Goal: Task Accomplishment & Management: Use online tool/utility

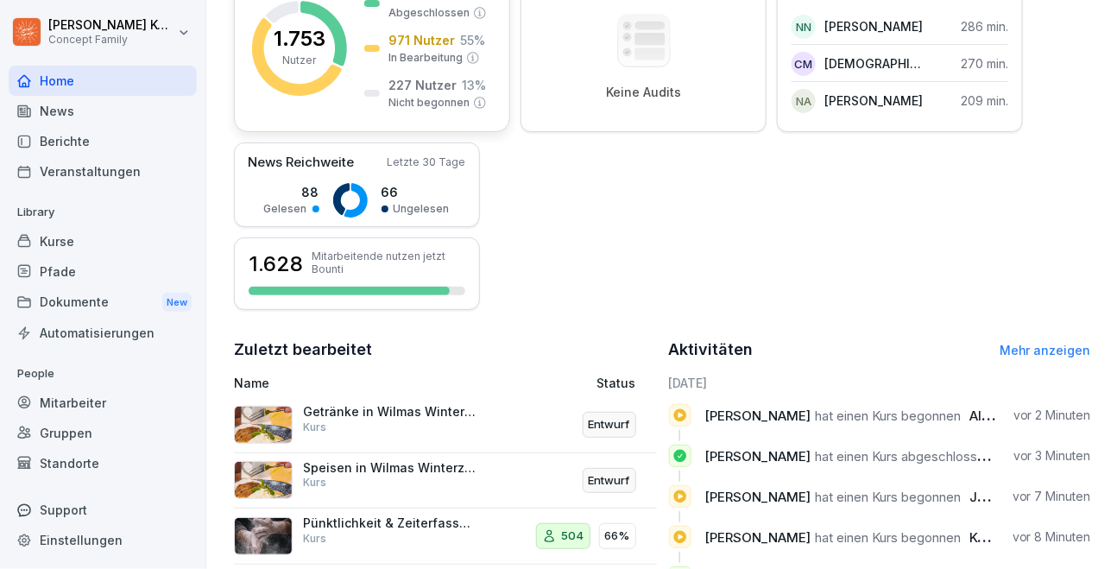
scroll to position [304, 0]
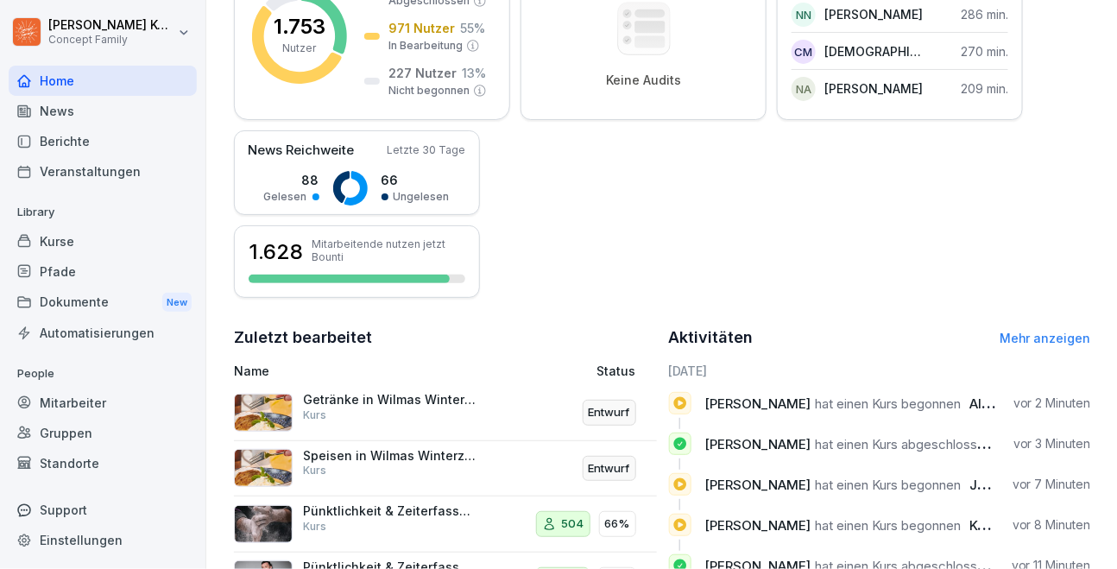
click at [62, 230] on div "Kurse" at bounding box center [103, 241] width 188 height 30
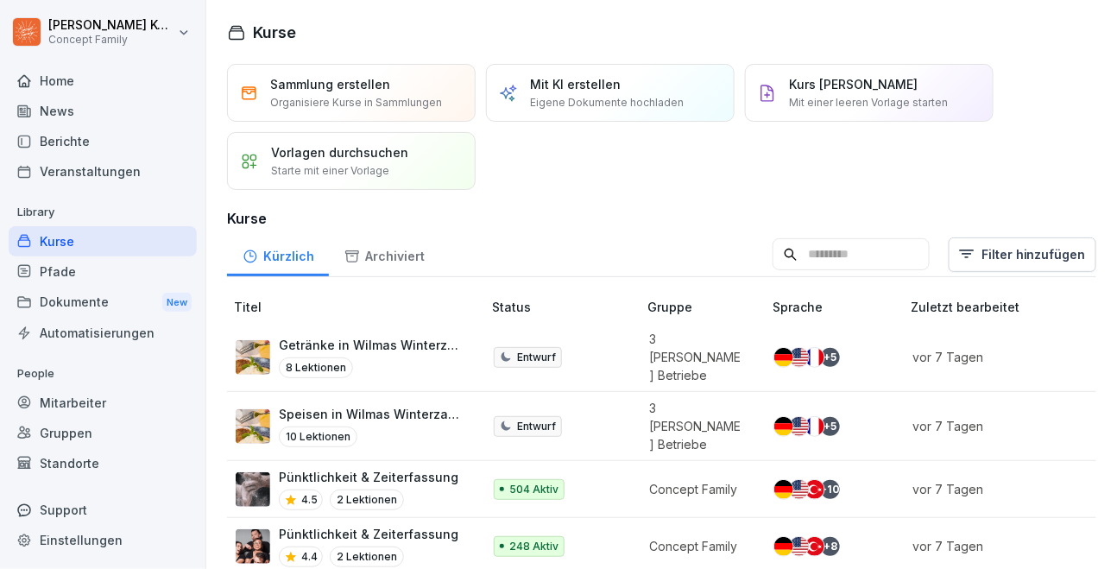
click at [72, 118] on div "News" at bounding box center [103, 111] width 188 height 30
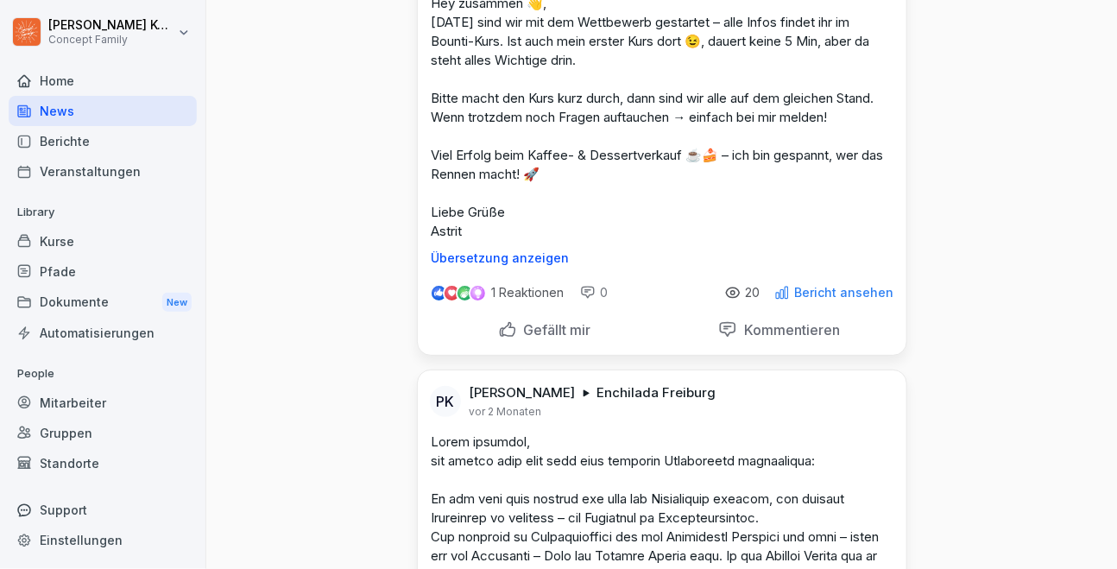
scroll to position [3978, 0]
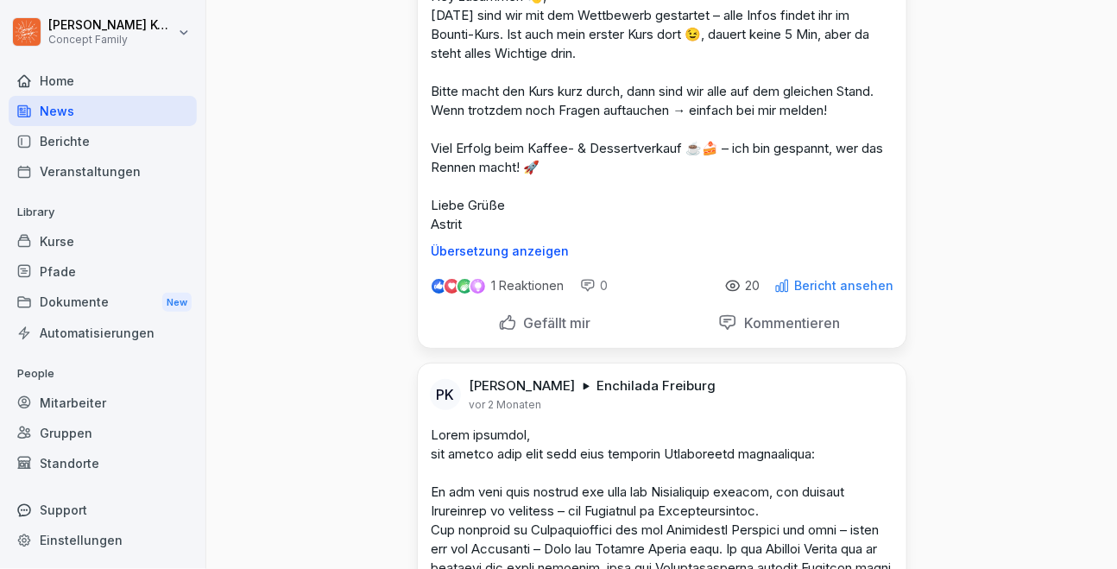
click at [70, 246] on div "Kurse" at bounding box center [103, 241] width 188 height 30
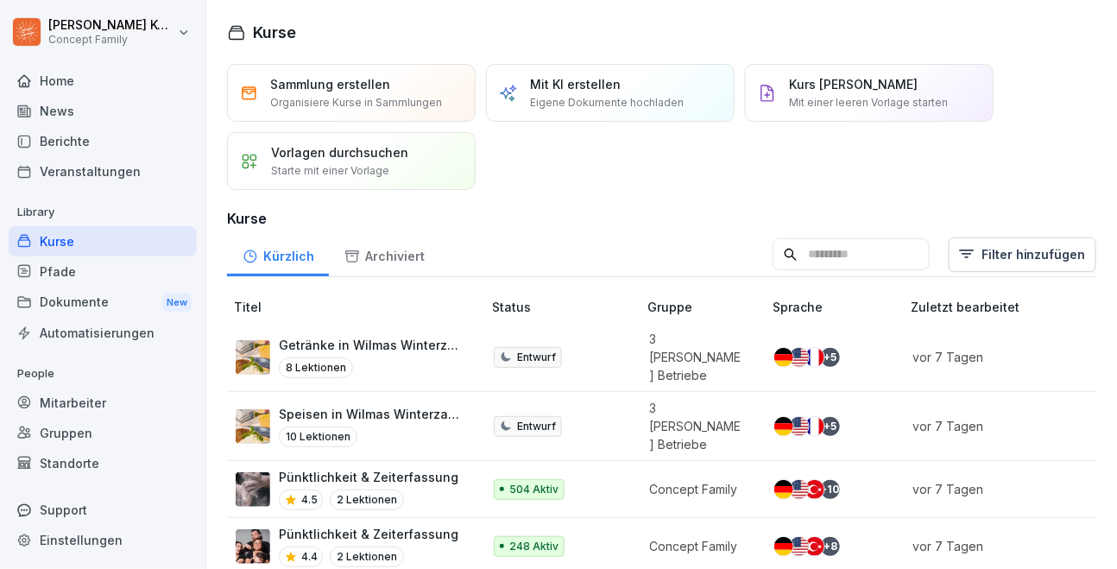
click at [877, 255] on input at bounding box center [850, 254] width 157 height 33
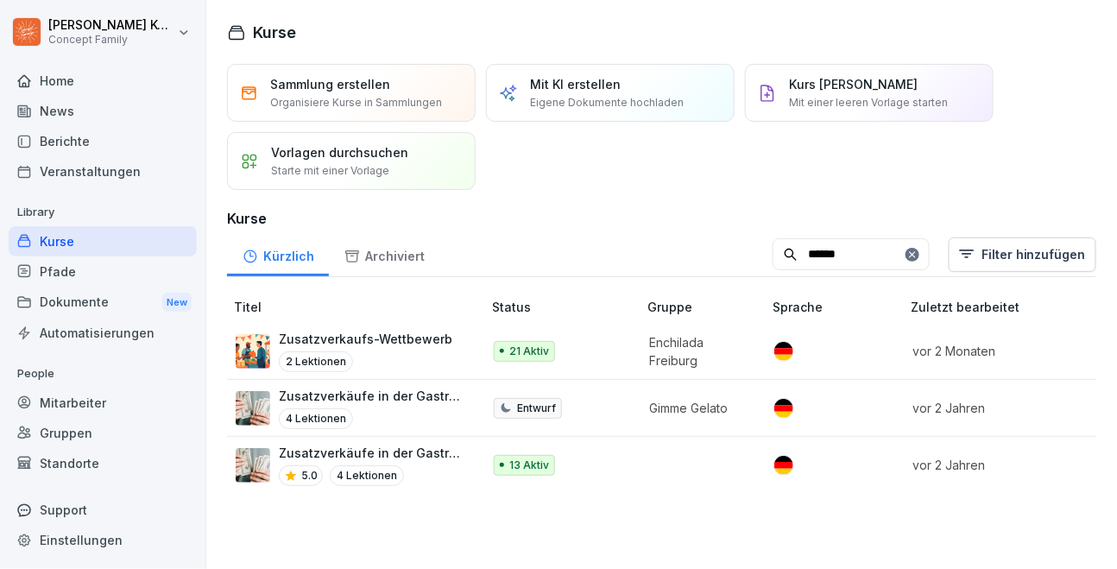
type input "******"
click at [613, 349] on div "21 Aktiv" at bounding box center [557, 351] width 126 height 21
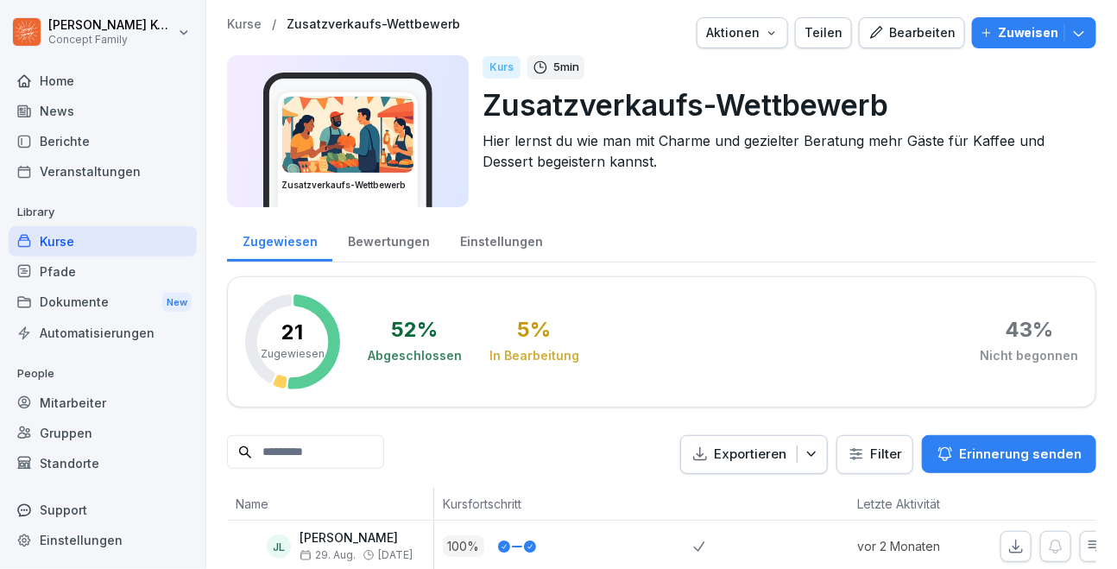
click at [407, 236] on div "Bewertungen" at bounding box center [388, 239] width 112 height 44
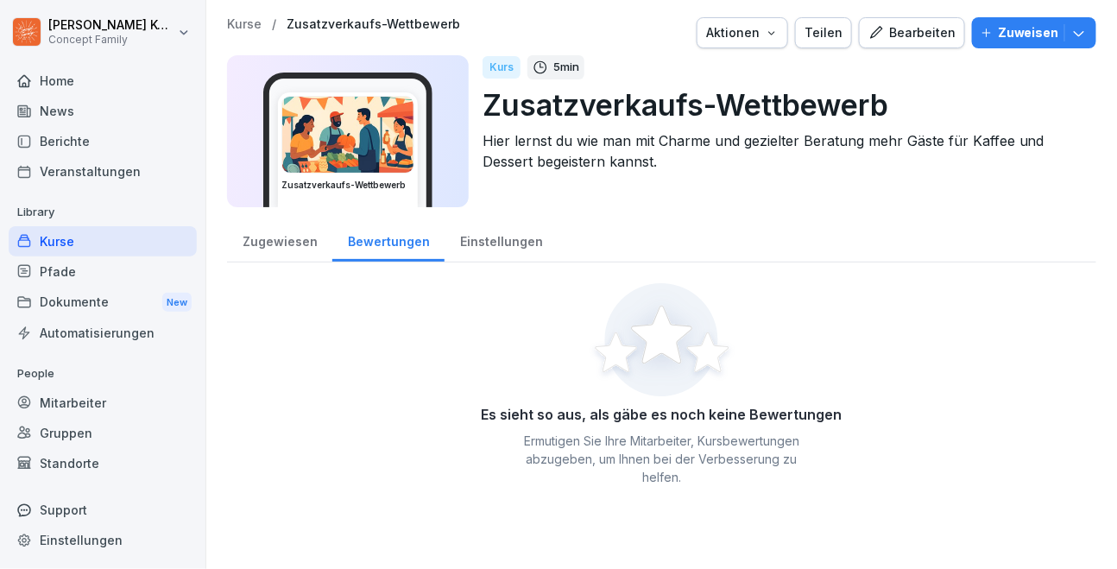
click at [265, 248] on div "Zugewiesen" at bounding box center [279, 239] width 105 height 44
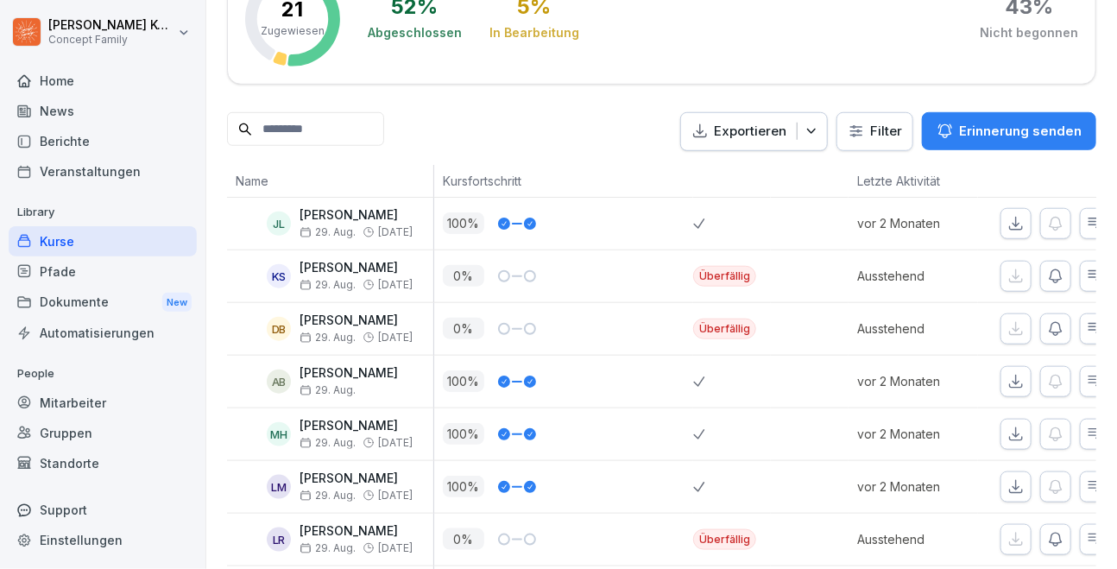
scroll to position [218, 0]
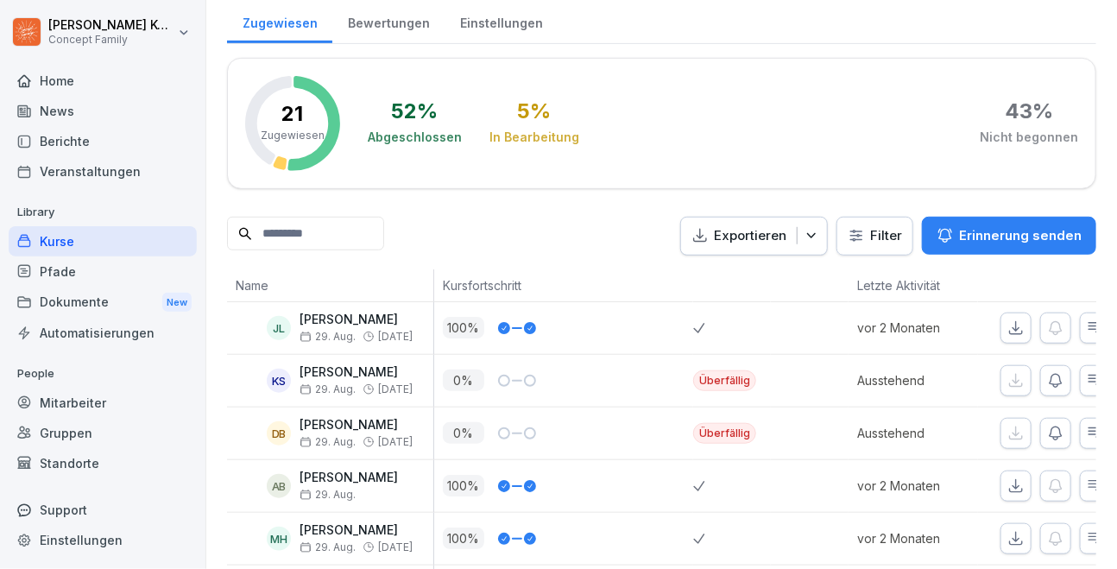
click at [79, 234] on div "Kurse" at bounding box center [103, 241] width 188 height 30
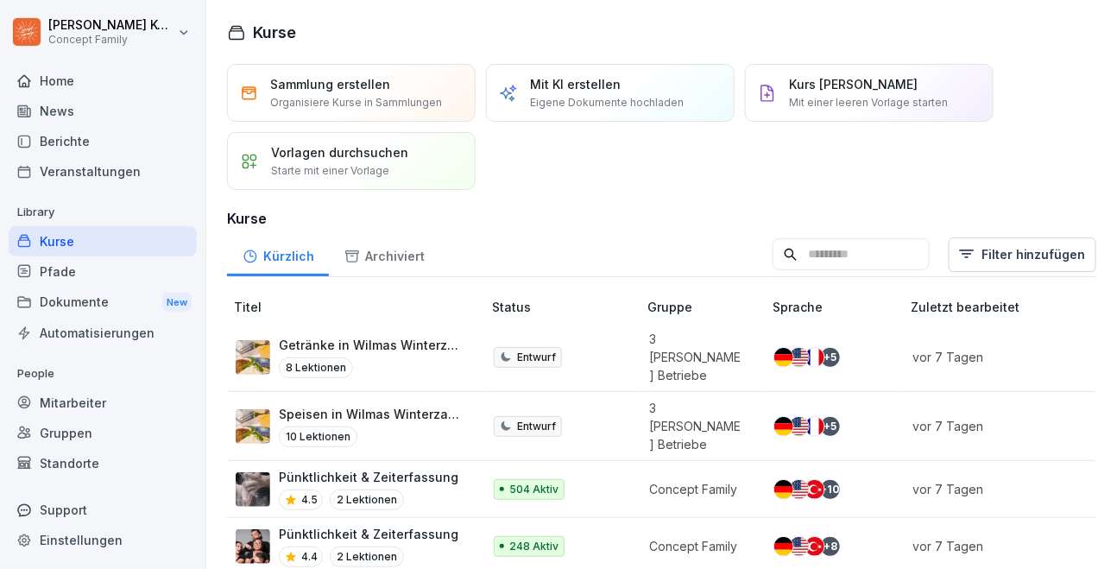
click at [834, 255] on input at bounding box center [850, 254] width 157 height 33
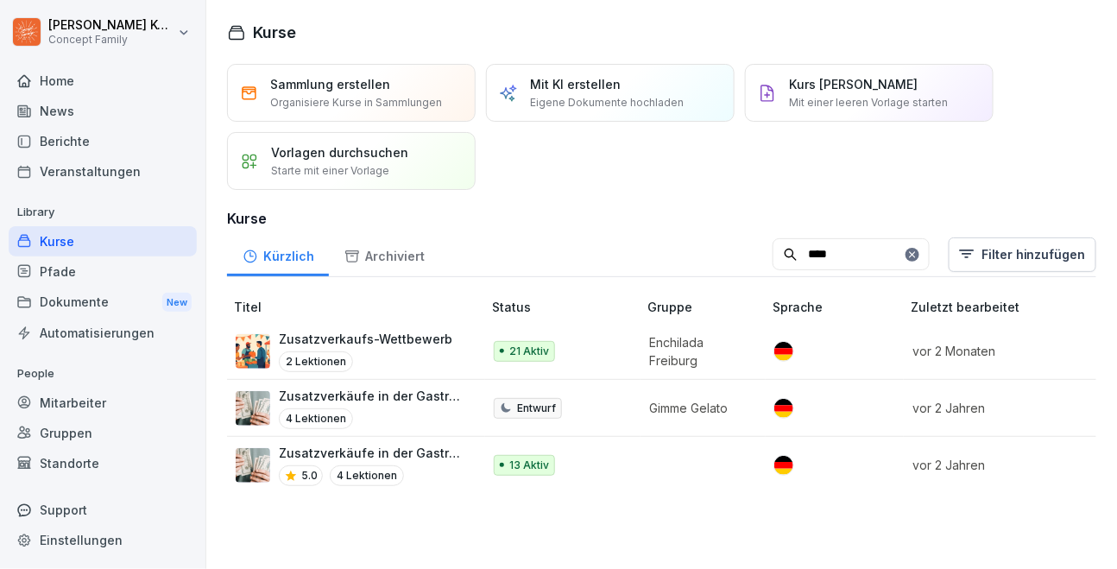
type input "****"
click at [433, 344] on p "Zusatzverkaufs-Wettbewerb" at bounding box center [365, 339] width 173 height 18
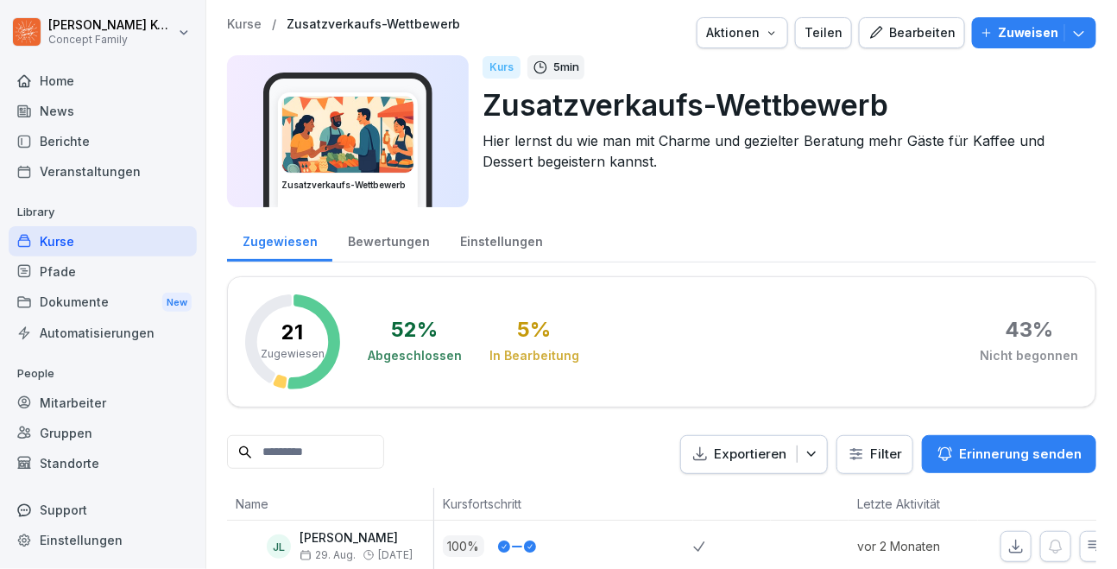
click at [937, 33] on div "Bearbeiten" at bounding box center [911, 32] width 87 height 19
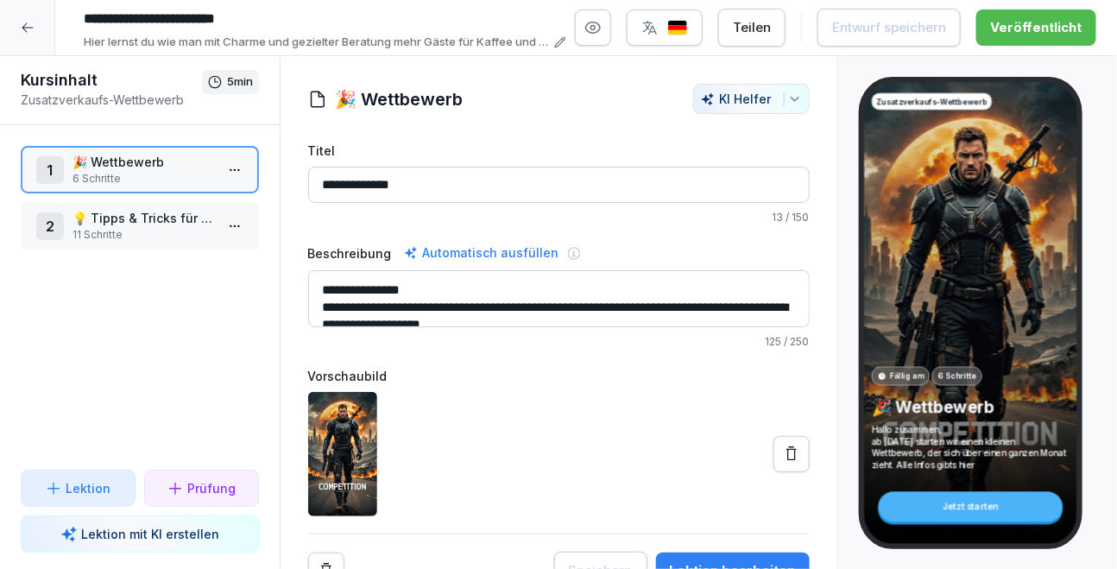
scroll to position [19, 0]
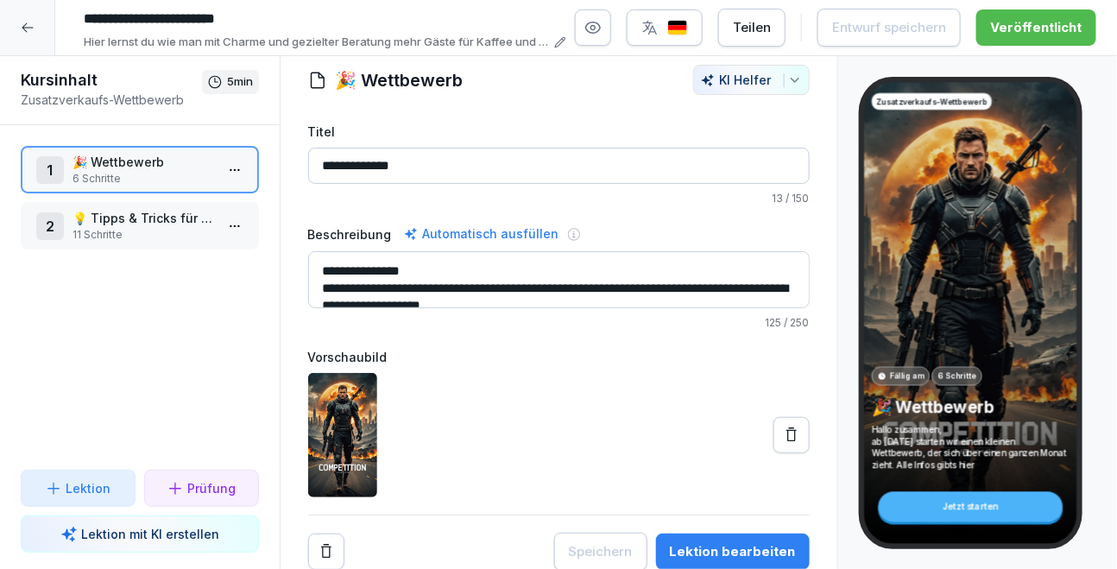
click at [733, 551] on div "Lektion bearbeiten" at bounding box center [733, 551] width 126 height 19
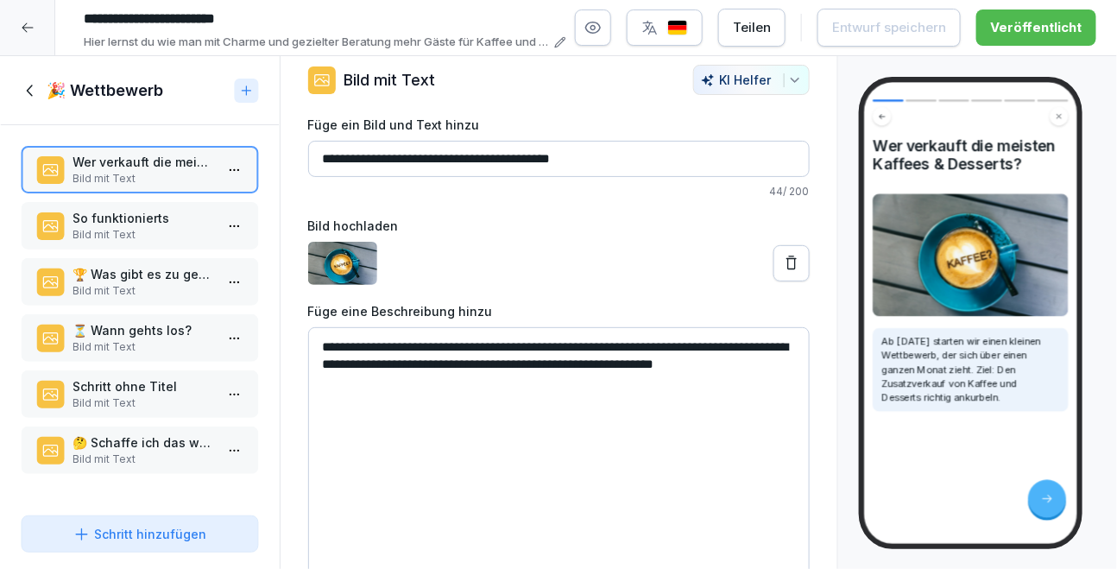
click at [140, 227] on p "Bild mit Text" at bounding box center [143, 235] width 142 height 16
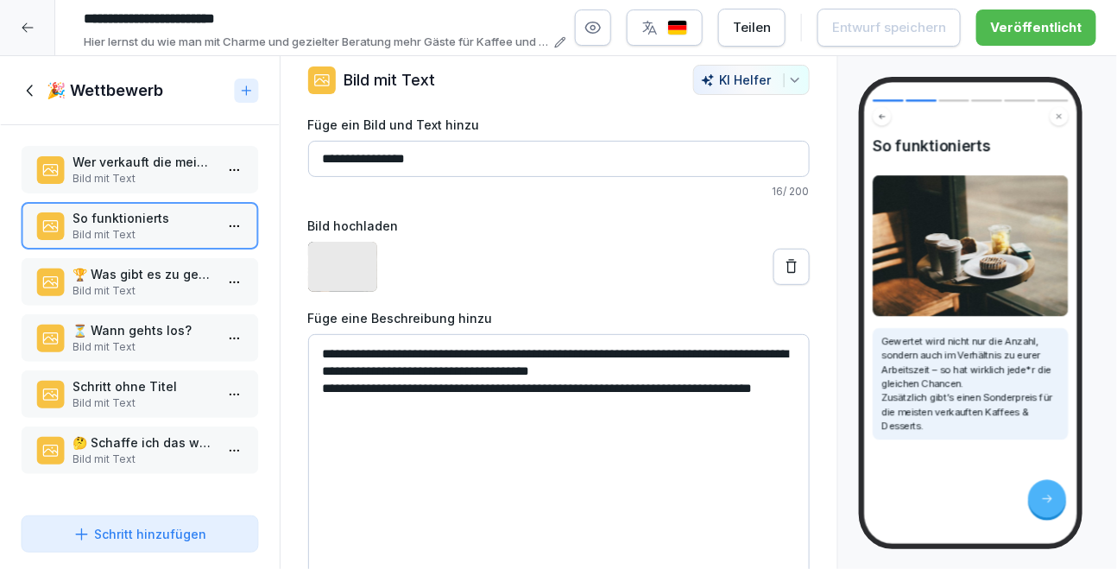
click at [140, 271] on p "🏆 Was gibt es zu gewinnen ?" at bounding box center [143, 274] width 142 height 18
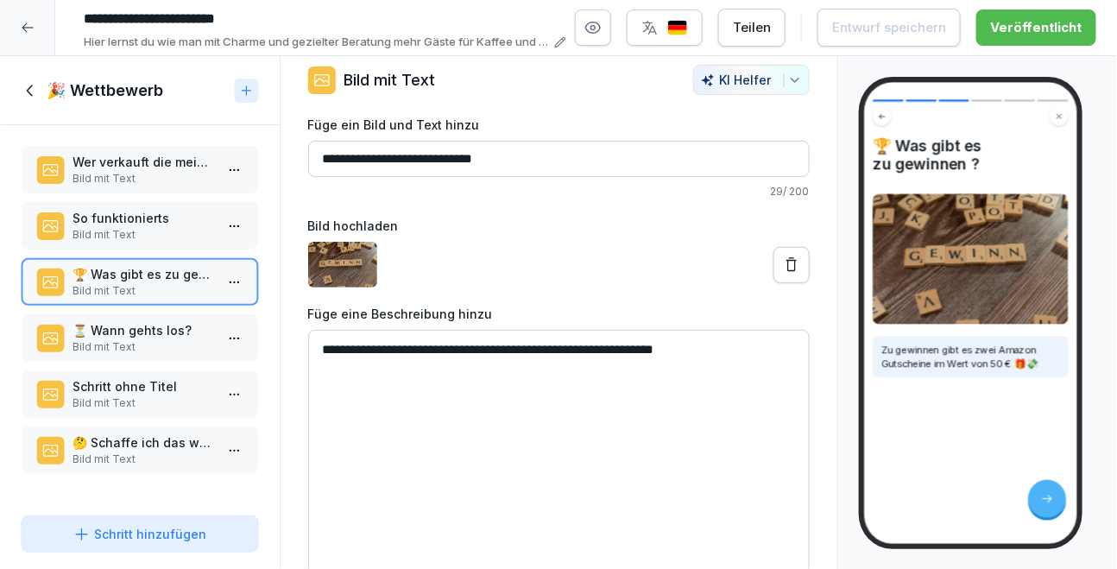
click at [138, 323] on p "⏳ Wann gehts los?" at bounding box center [143, 330] width 142 height 18
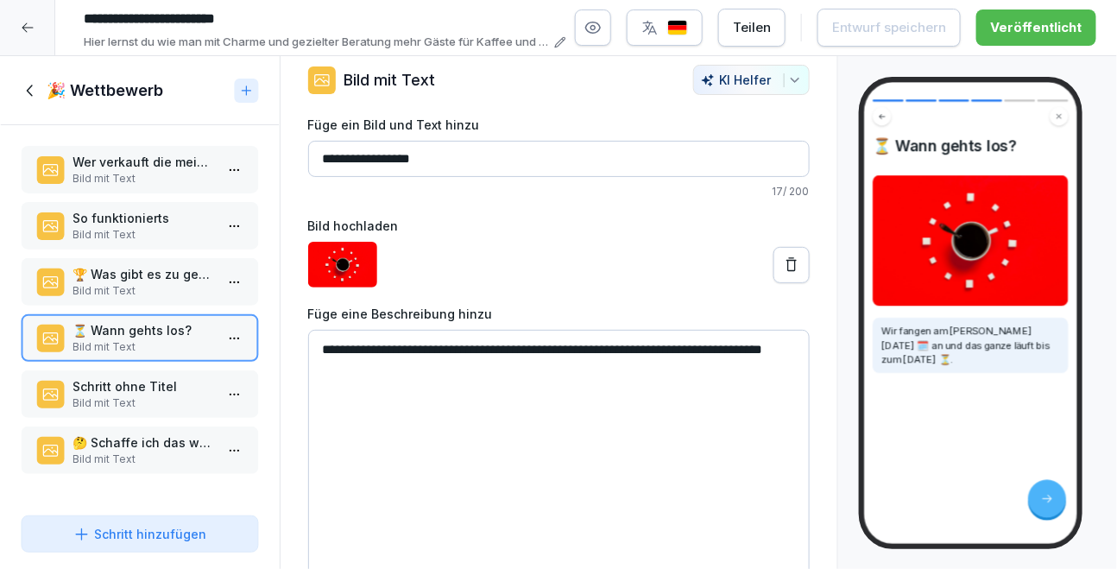
click at [142, 388] on p "Schritt ohne Titel" at bounding box center [143, 386] width 142 height 18
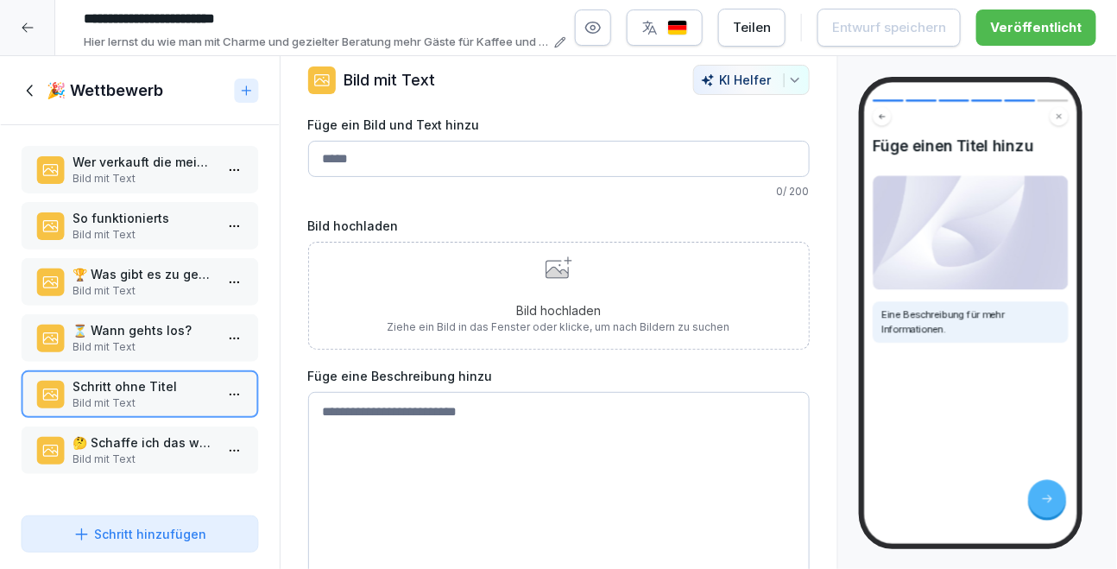
click at [143, 444] on p "🤔 Schaffe ich das wirklich?" at bounding box center [143, 442] width 142 height 18
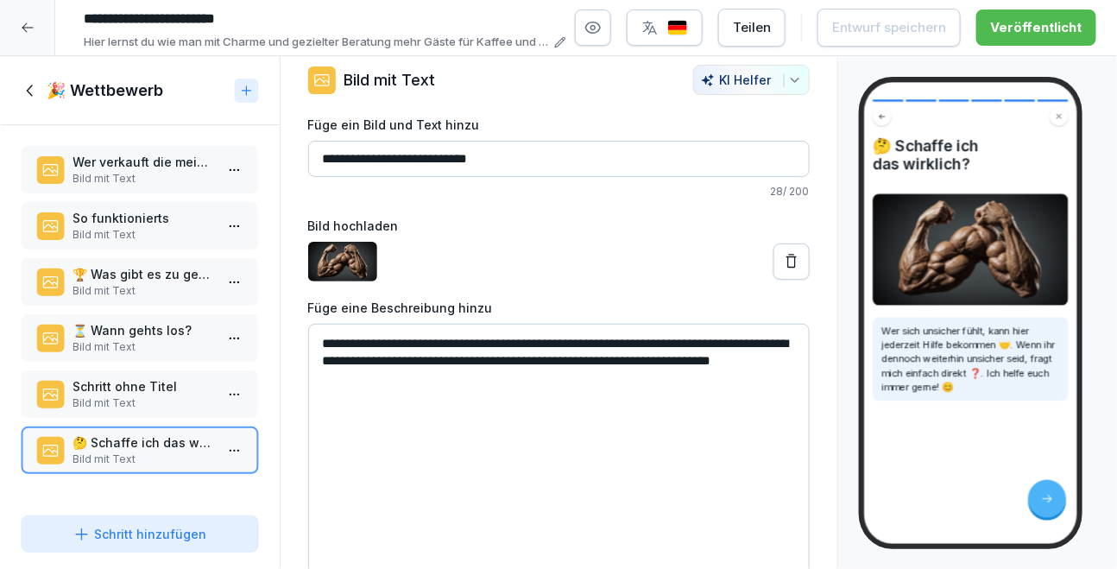
click at [34, 81] on icon at bounding box center [30, 90] width 19 height 19
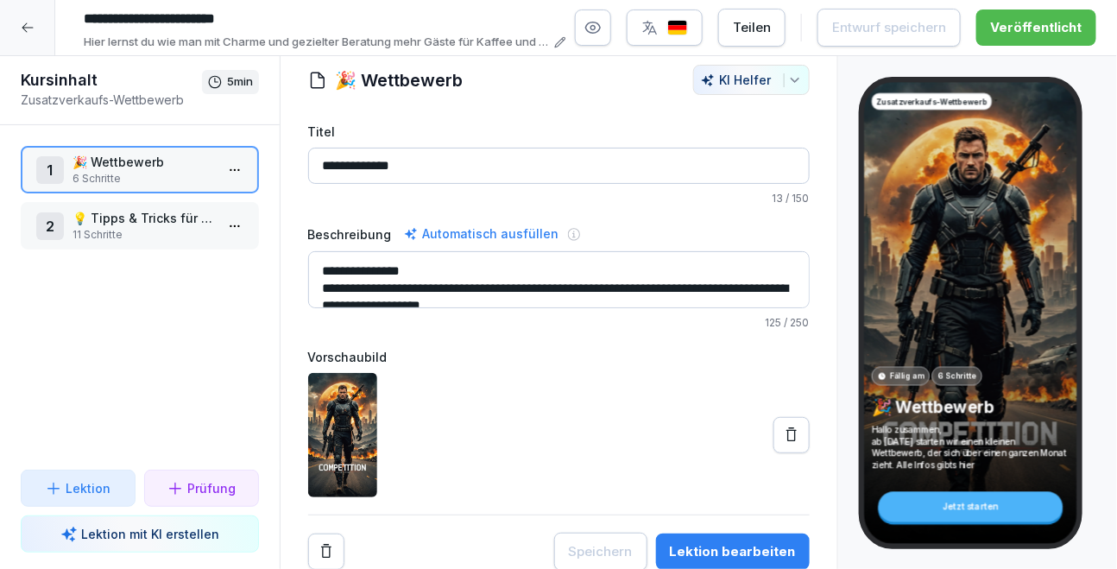
click at [102, 230] on p "11 Schritte" at bounding box center [143, 235] width 142 height 16
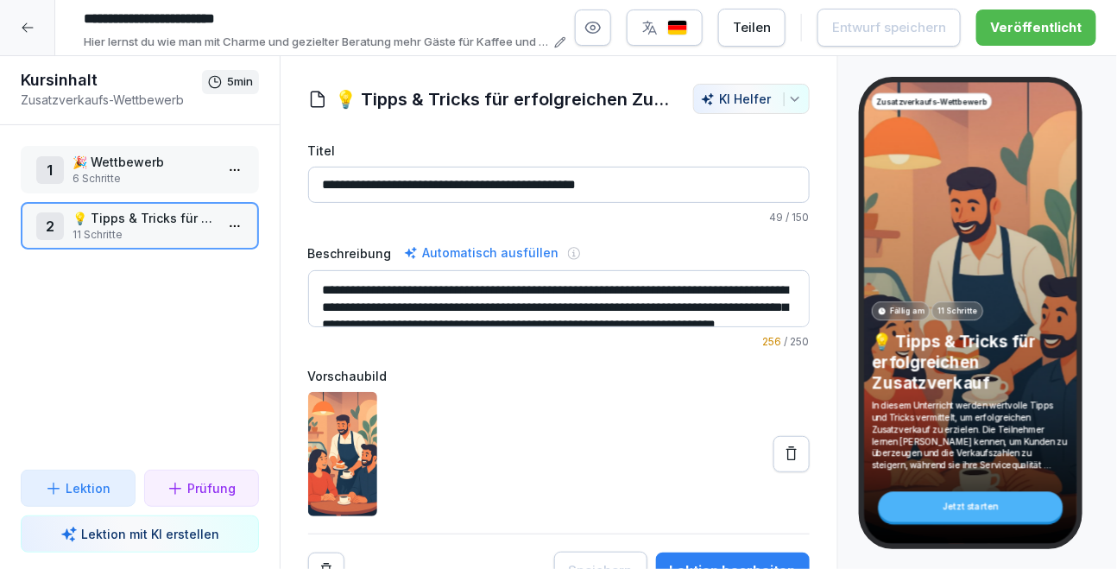
scroll to position [19, 0]
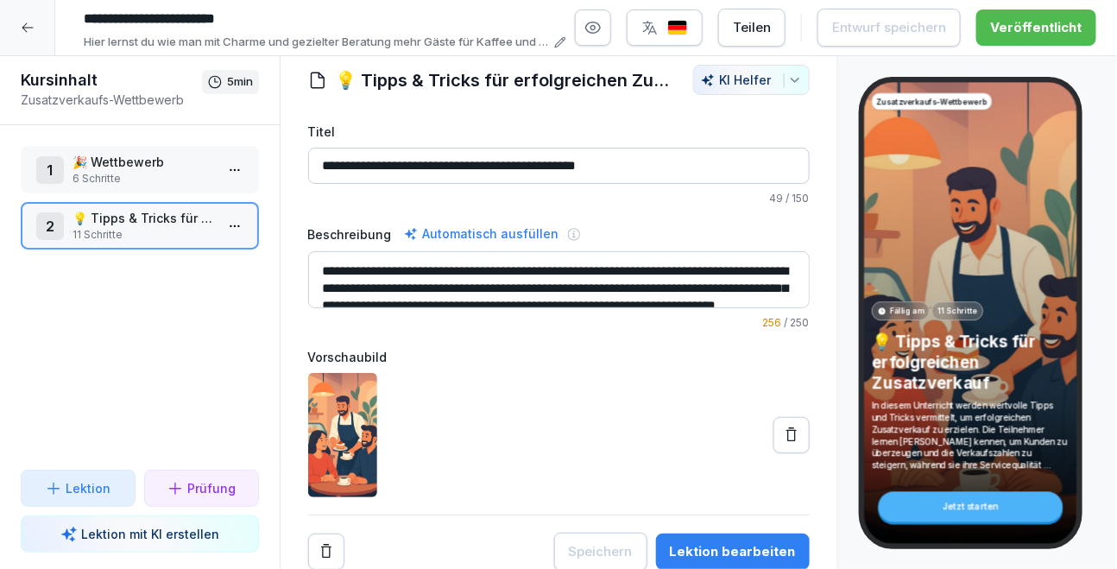
click at [736, 555] on div "Lektion bearbeiten" at bounding box center [733, 551] width 126 height 19
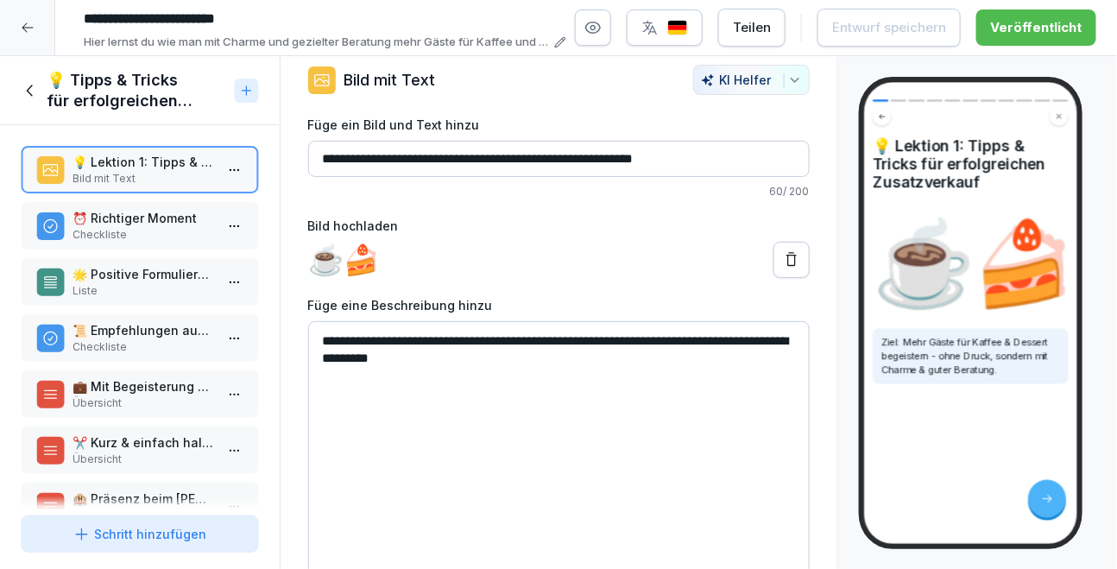
click at [141, 233] on p "Checkliste" at bounding box center [143, 235] width 142 height 16
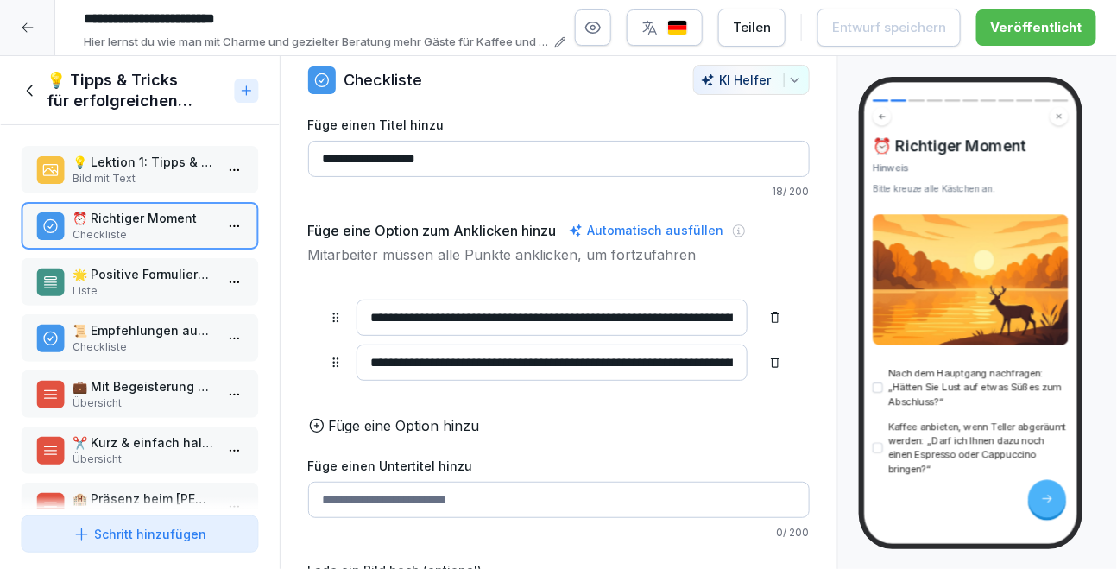
click at [139, 270] on p "🌟 Positive Formulierungen" at bounding box center [143, 274] width 142 height 18
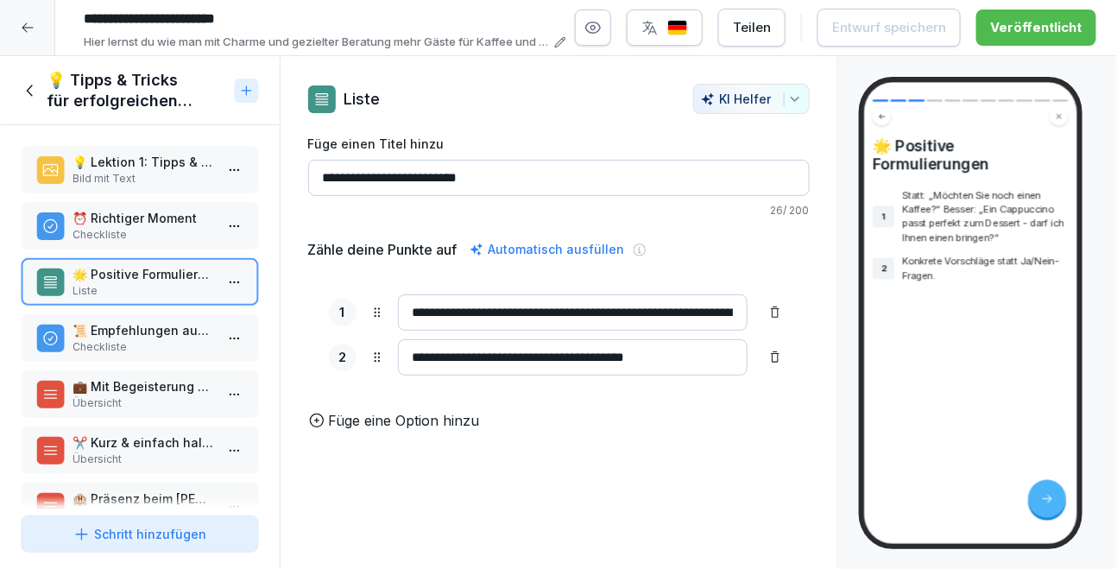
click at [148, 323] on p "📜 Empfehlungen aussprechen" at bounding box center [143, 330] width 142 height 18
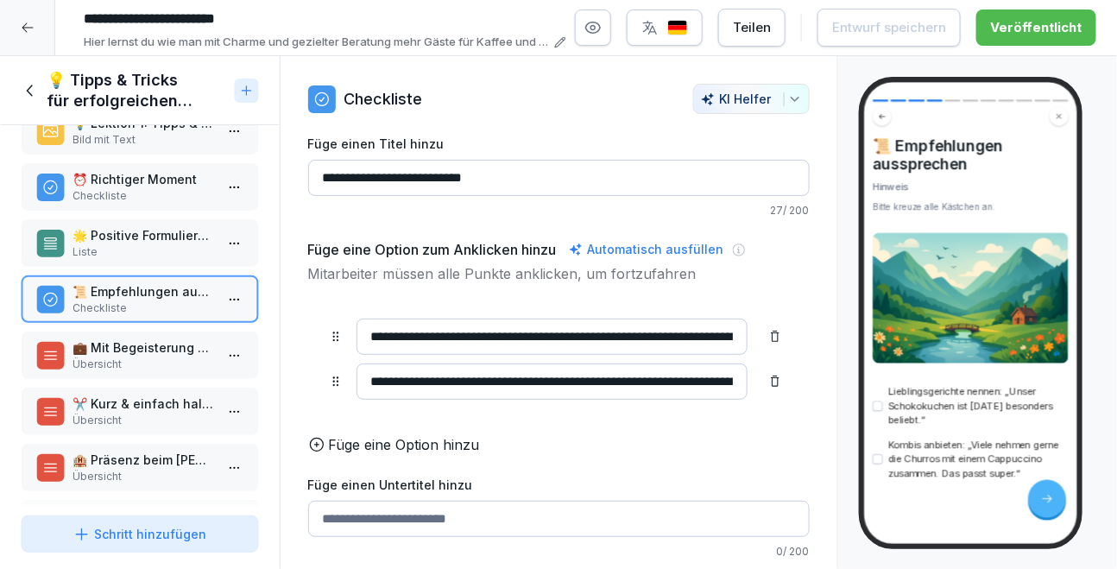
scroll to position [50, 0]
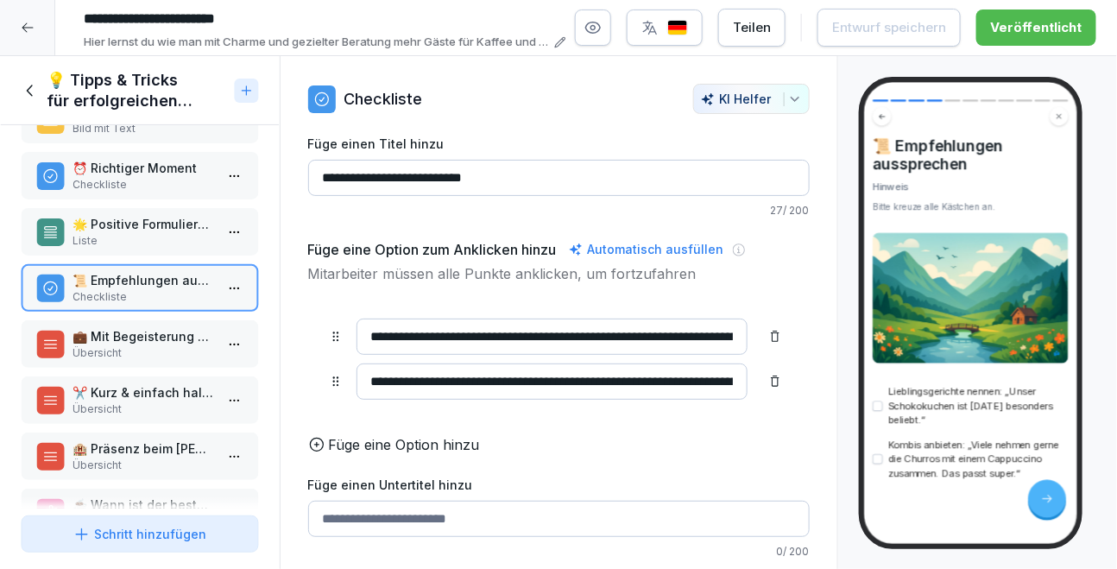
click at [148, 351] on p "Übersicht" at bounding box center [143, 353] width 142 height 16
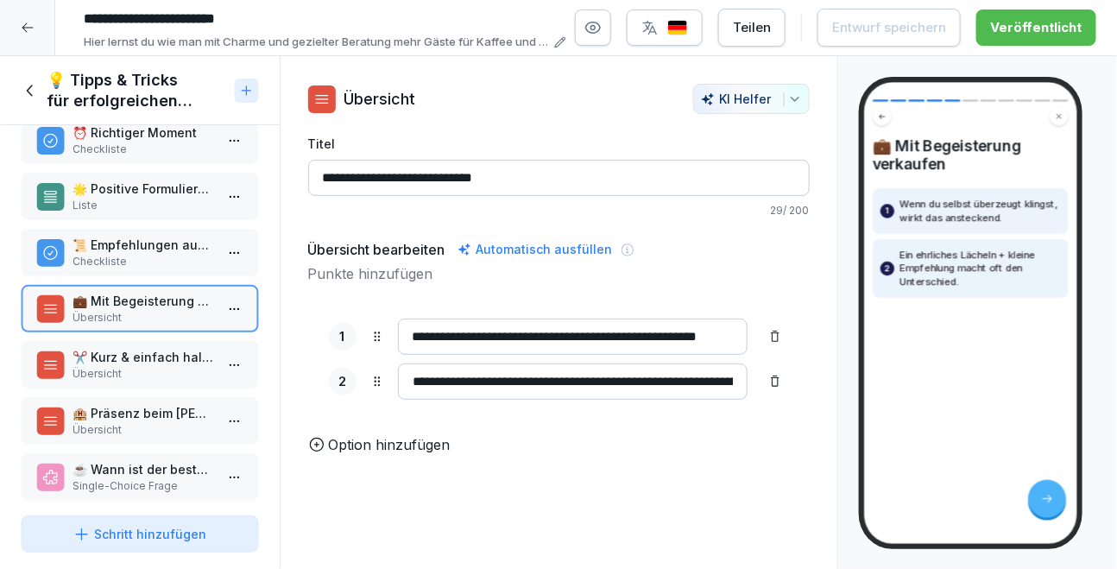
scroll to position [106, 0]
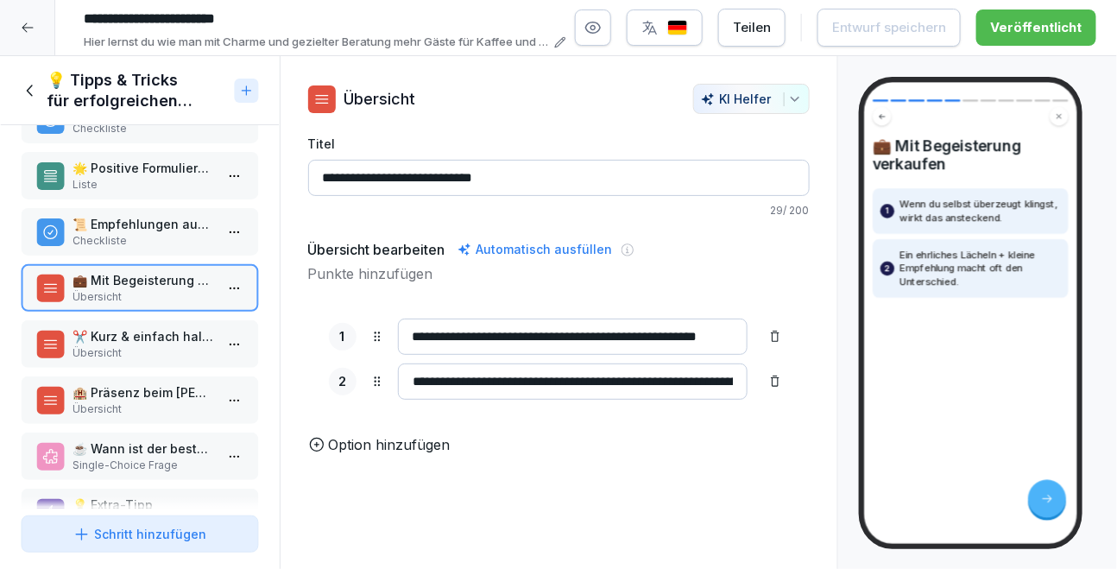
click at [148, 351] on p "Übersicht" at bounding box center [143, 353] width 142 height 16
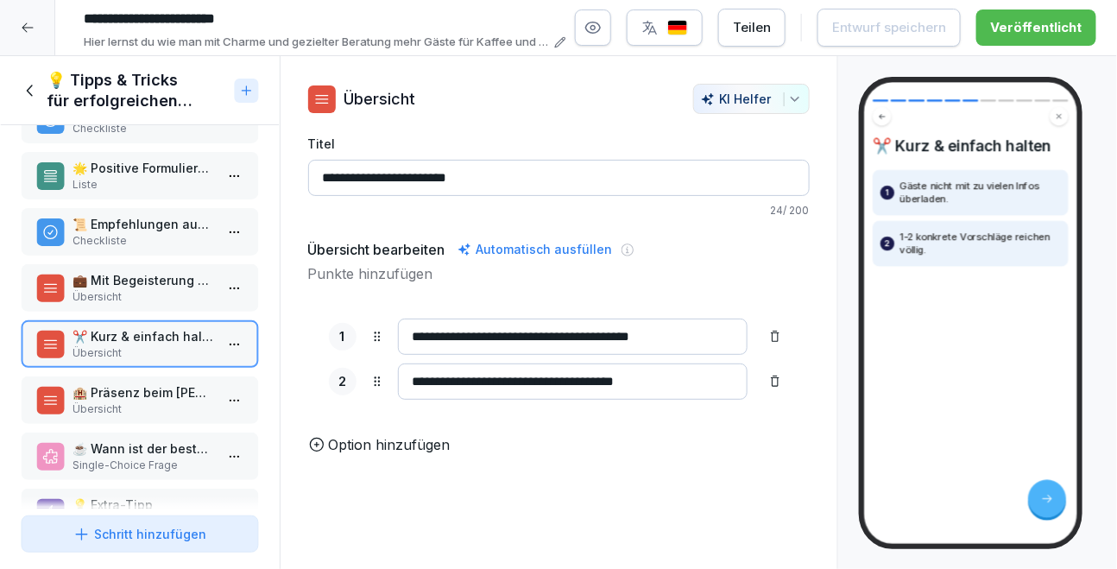
click at [148, 384] on p "🏨 Präsenz beim Gast" at bounding box center [143, 392] width 142 height 18
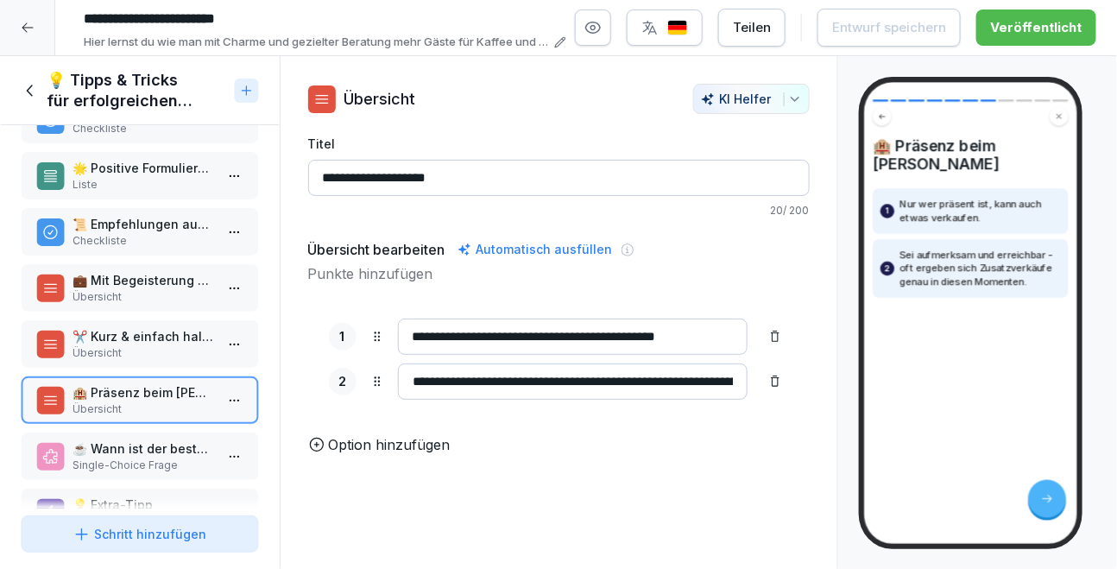
click at [153, 336] on p "✂️ Kurz & einfach halten" at bounding box center [143, 336] width 142 height 18
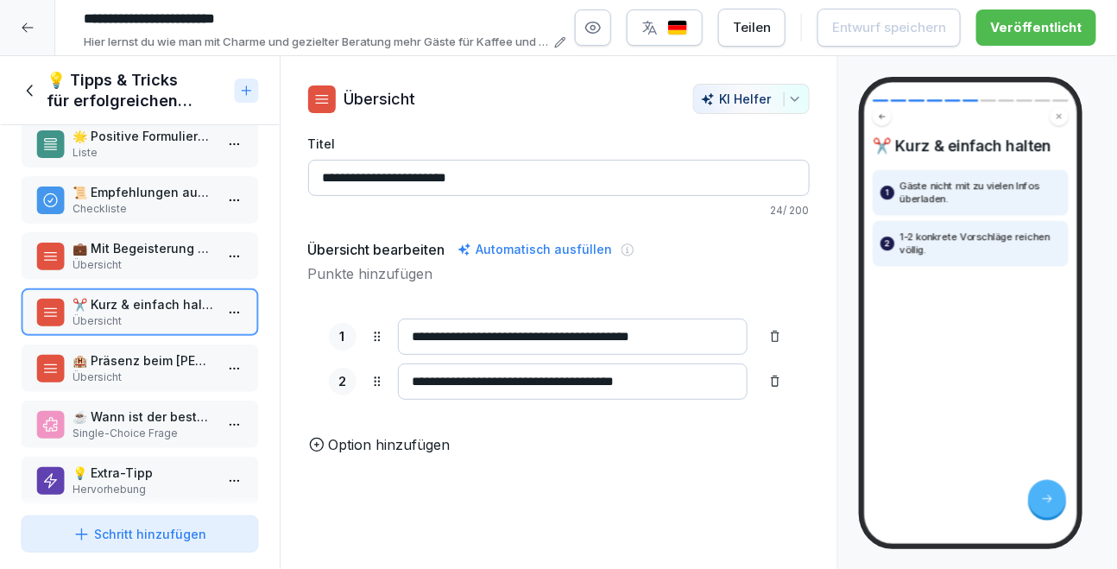
scroll to position [173, 0]
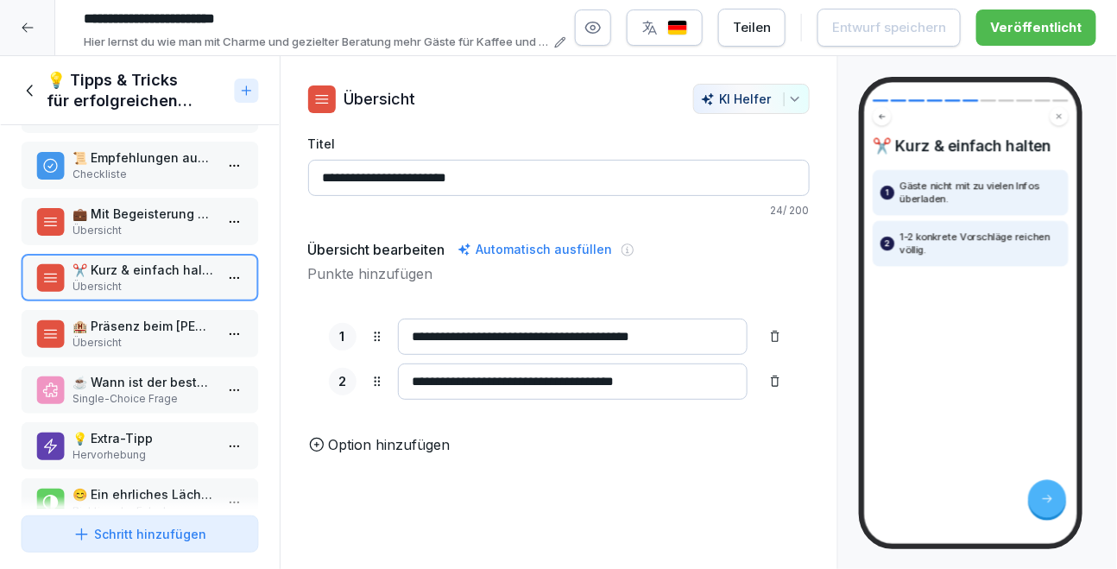
click at [140, 381] on p "☕ Wann ist der beste Moment, um Kaffee oder Dessert anzubieten?" at bounding box center [143, 382] width 142 height 18
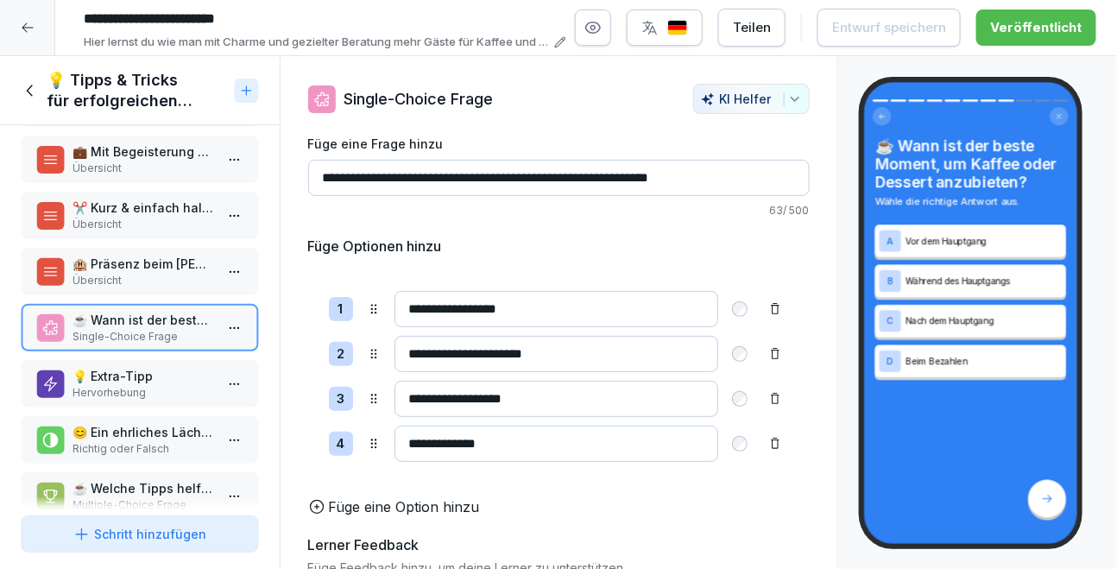
scroll to position [236, 0]
click at [134, 400] on div "💡 Extra-Tipp Hervorhebung" at bounding box center [140, 382] width 238 height 47
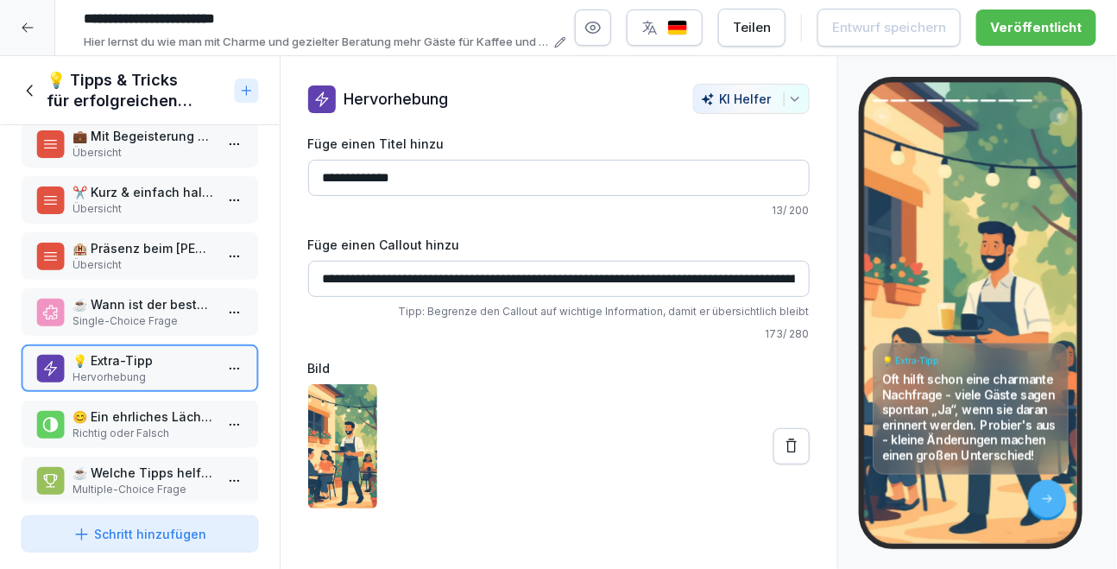
scroll to position [262, 0]
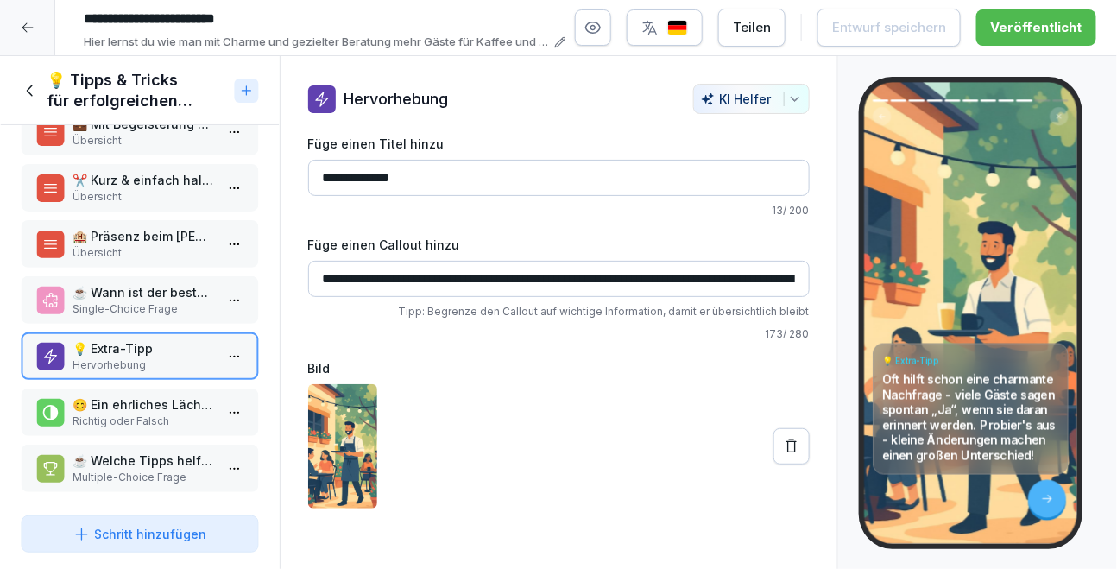
click at [122, 418] on p "Richtig oder Falsch" at bounding box center [143, 421] width 142 height 16
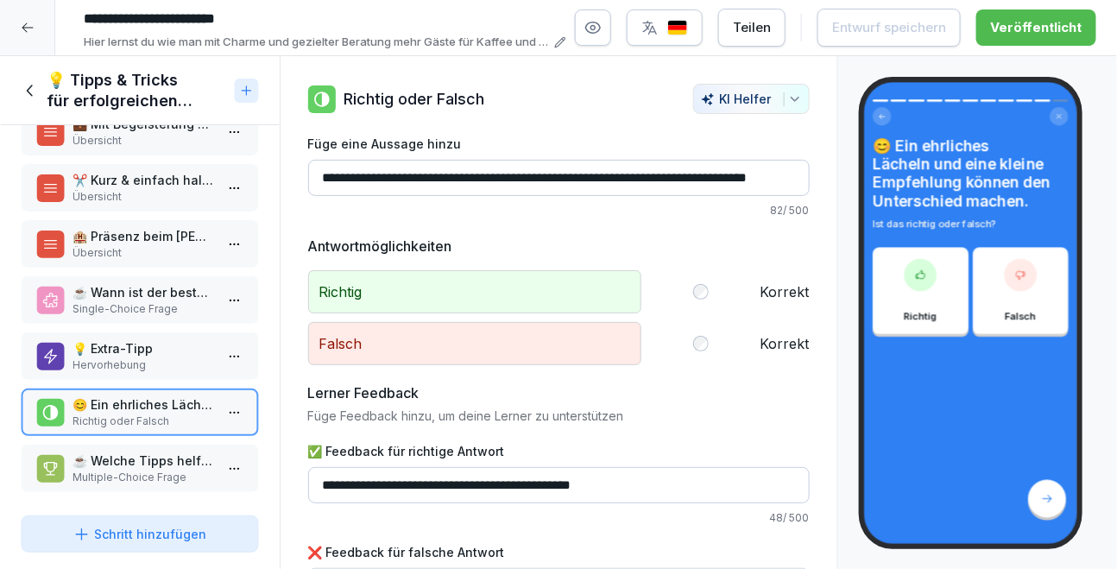
click at [104, 476] on p "Multiple-Choice Frage" at bounding box center [143, 477] width 142 height 16
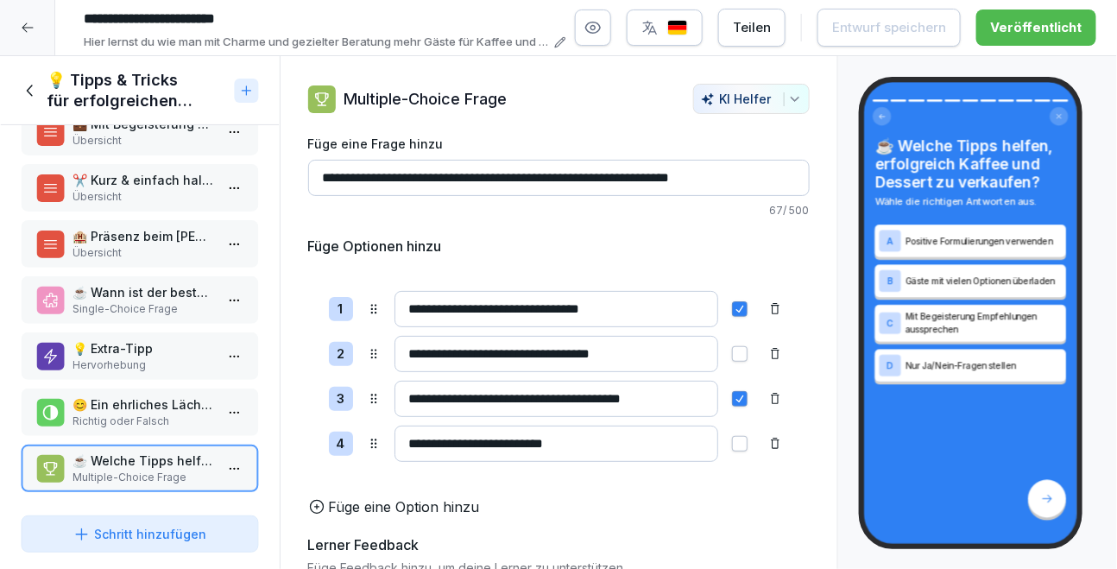
click at [28, 91] on icon at bounding box center [29, 90] width 6 height 11
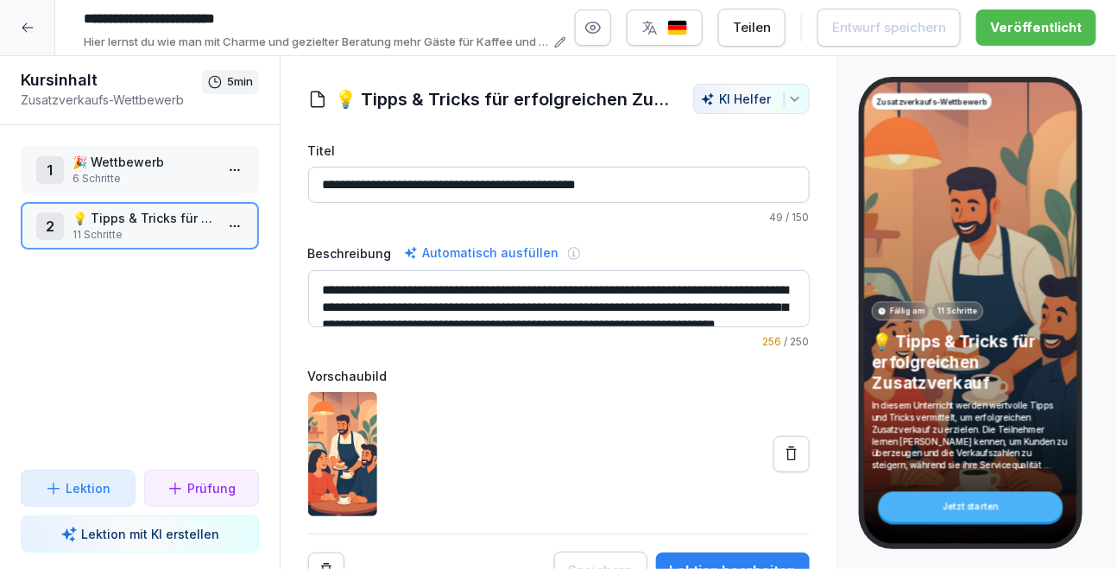
click at [261, 33] on input "**********" at bounding box center [321, 18] width 490 height 29
click at [270, 42] on p "Hier lernst du wie man mit Charme und gezielter Beratung mehr Gäste für Kaffee …" at bounding box center [316, 42] width 465 height 17
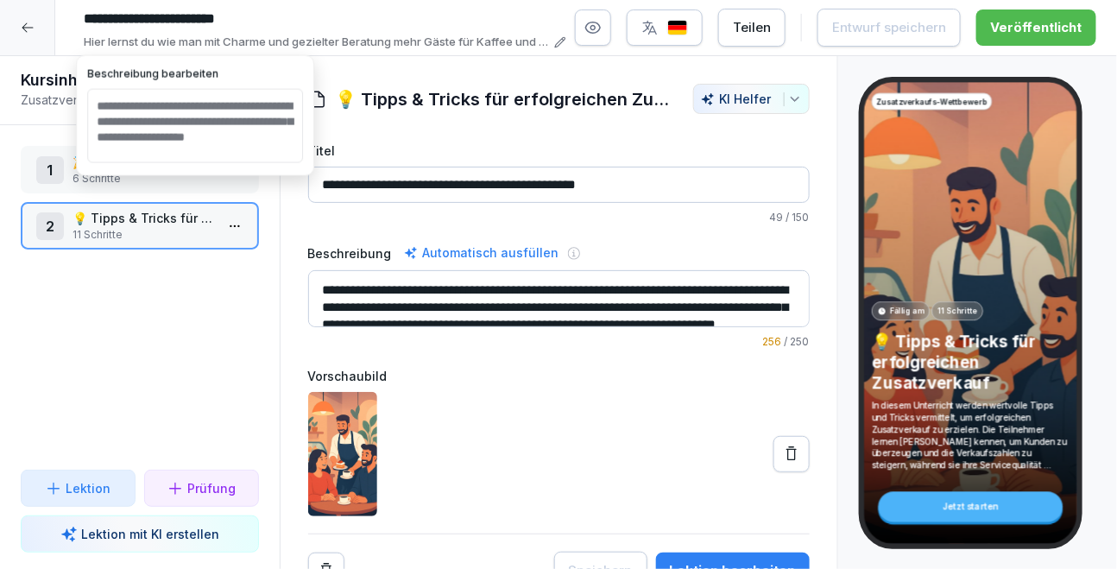
scroll to position [6, 0]
click at [321, 21] on input "**********" at bounding box center [321, 18] width 490 height 29
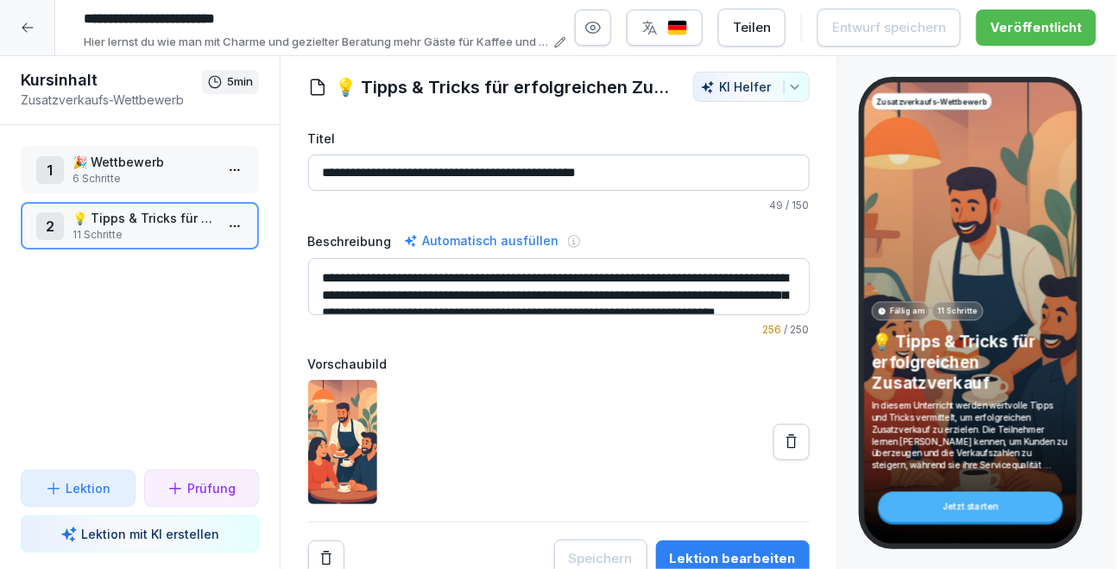
scroll to position [17, 0]
